Goal: Find specific page/section: Find specific page/section

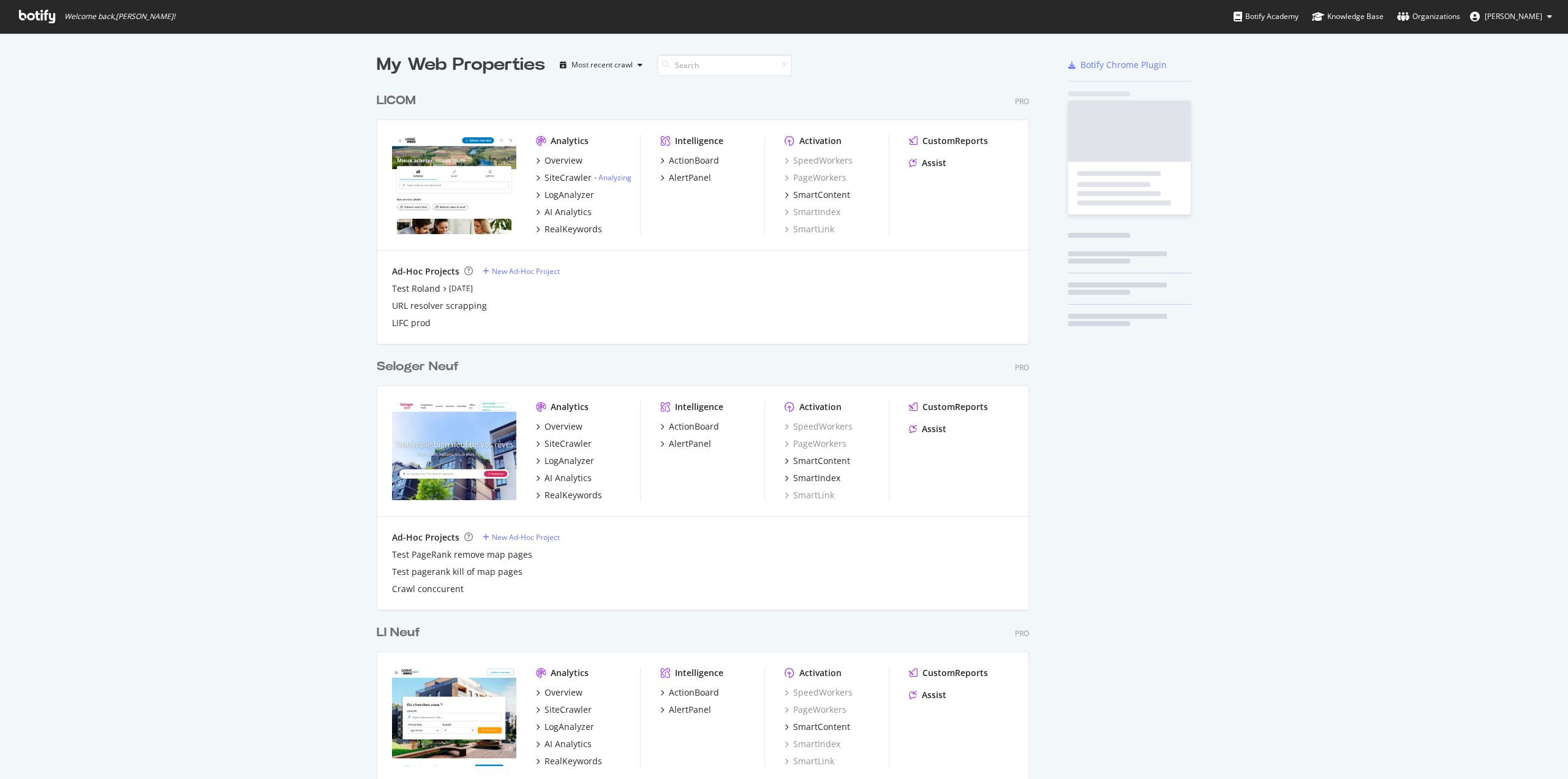
scroll to position [3462, 653]
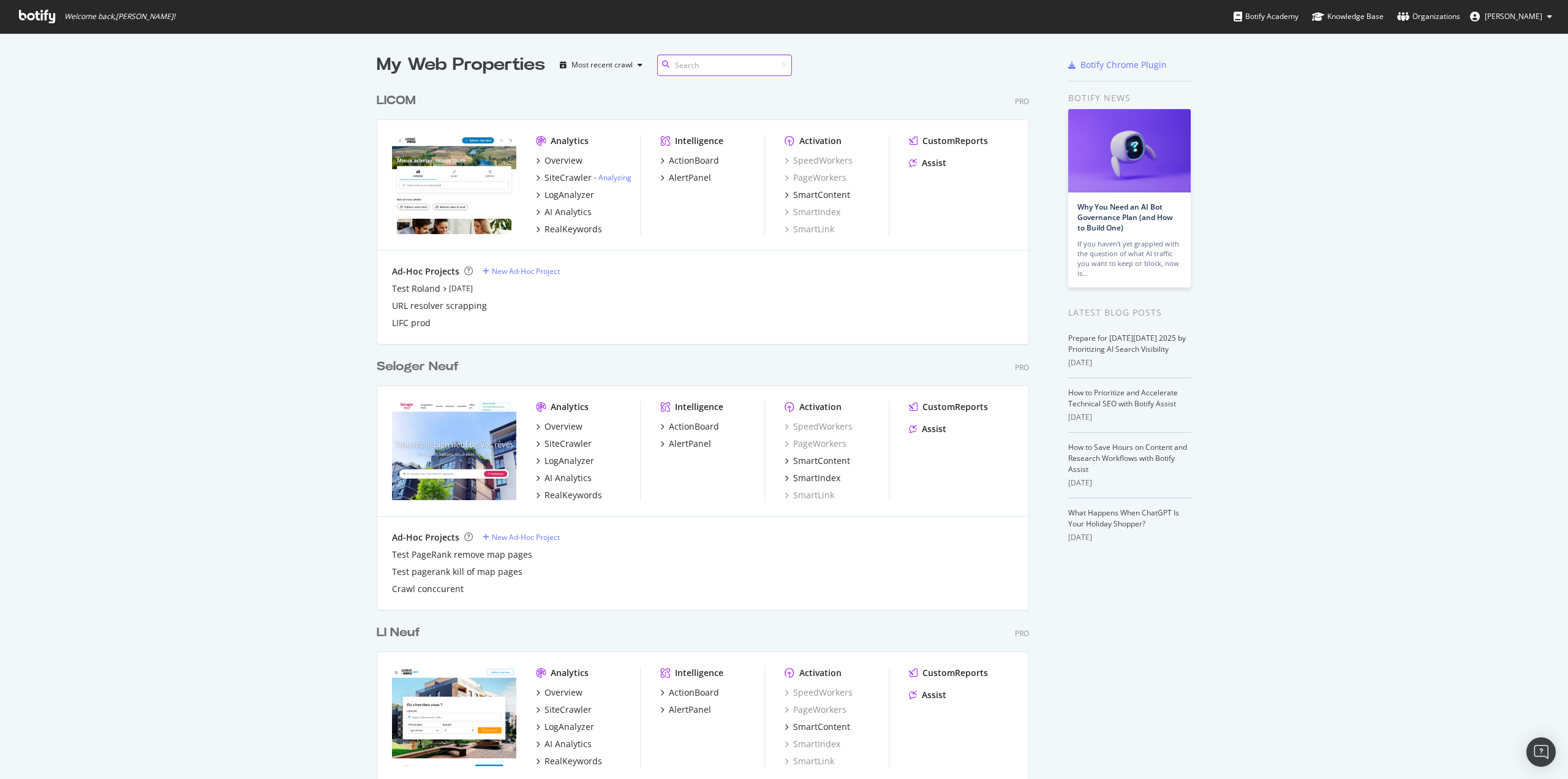
click at [680, 68] on input at bounding box center [725, 65] width 135 height 21
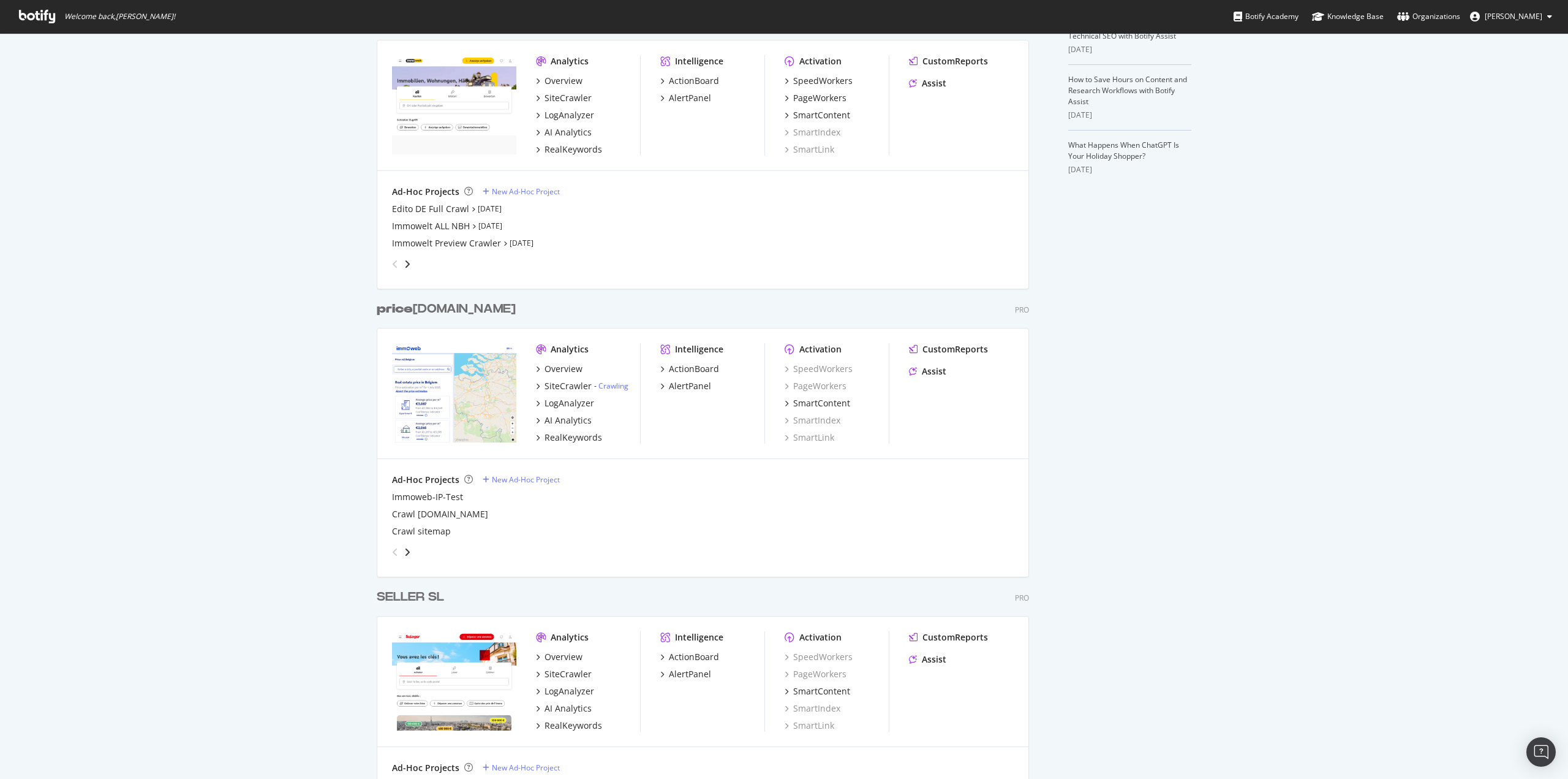
scroll to position [552, 0]
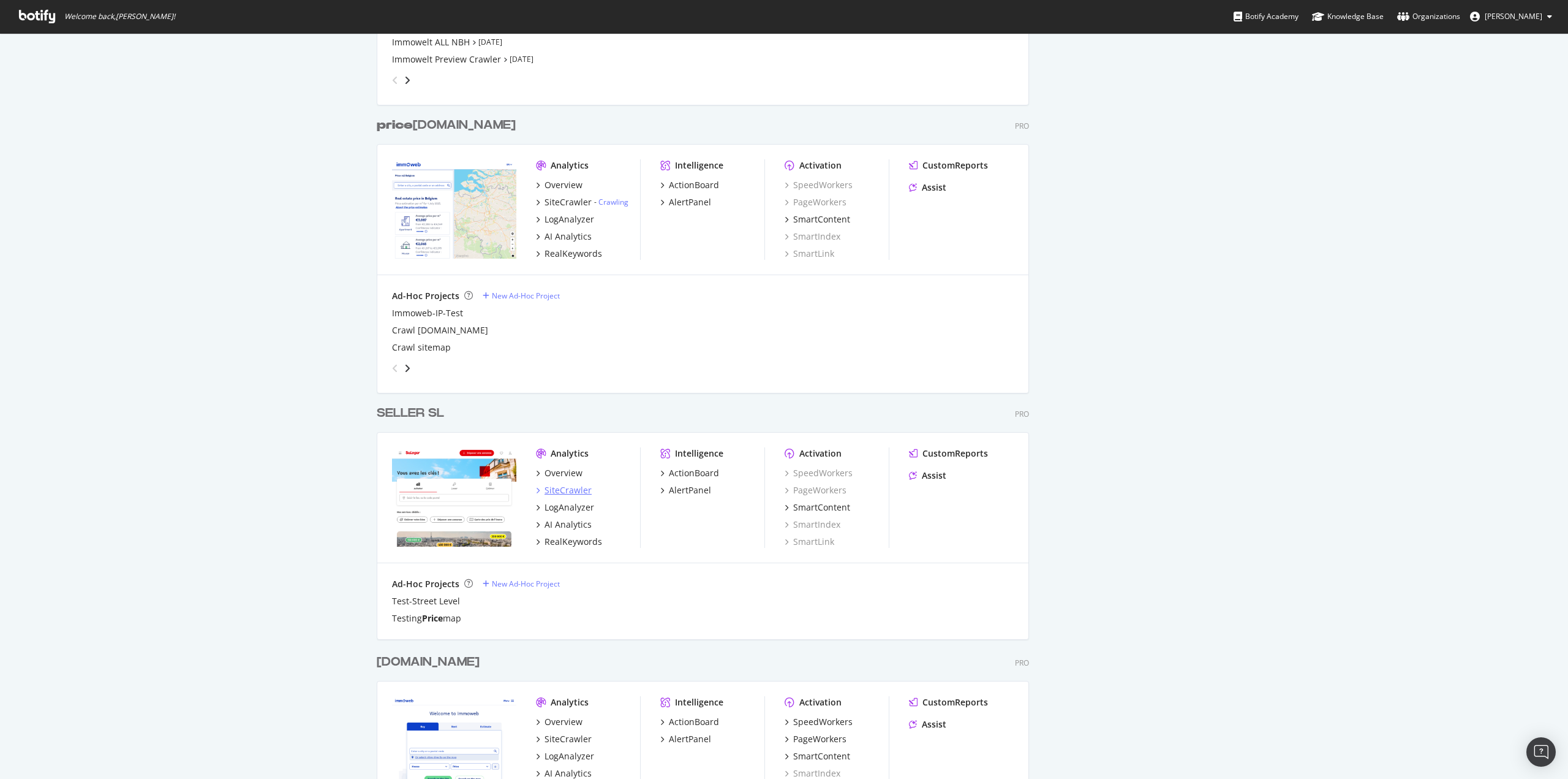
type input "price"
click at [566, 488] on div "SiteCrawler" at bounding box center [568, 490] width 47 height 12
